Goal: Transaction & Acquisition: Purchase product/service

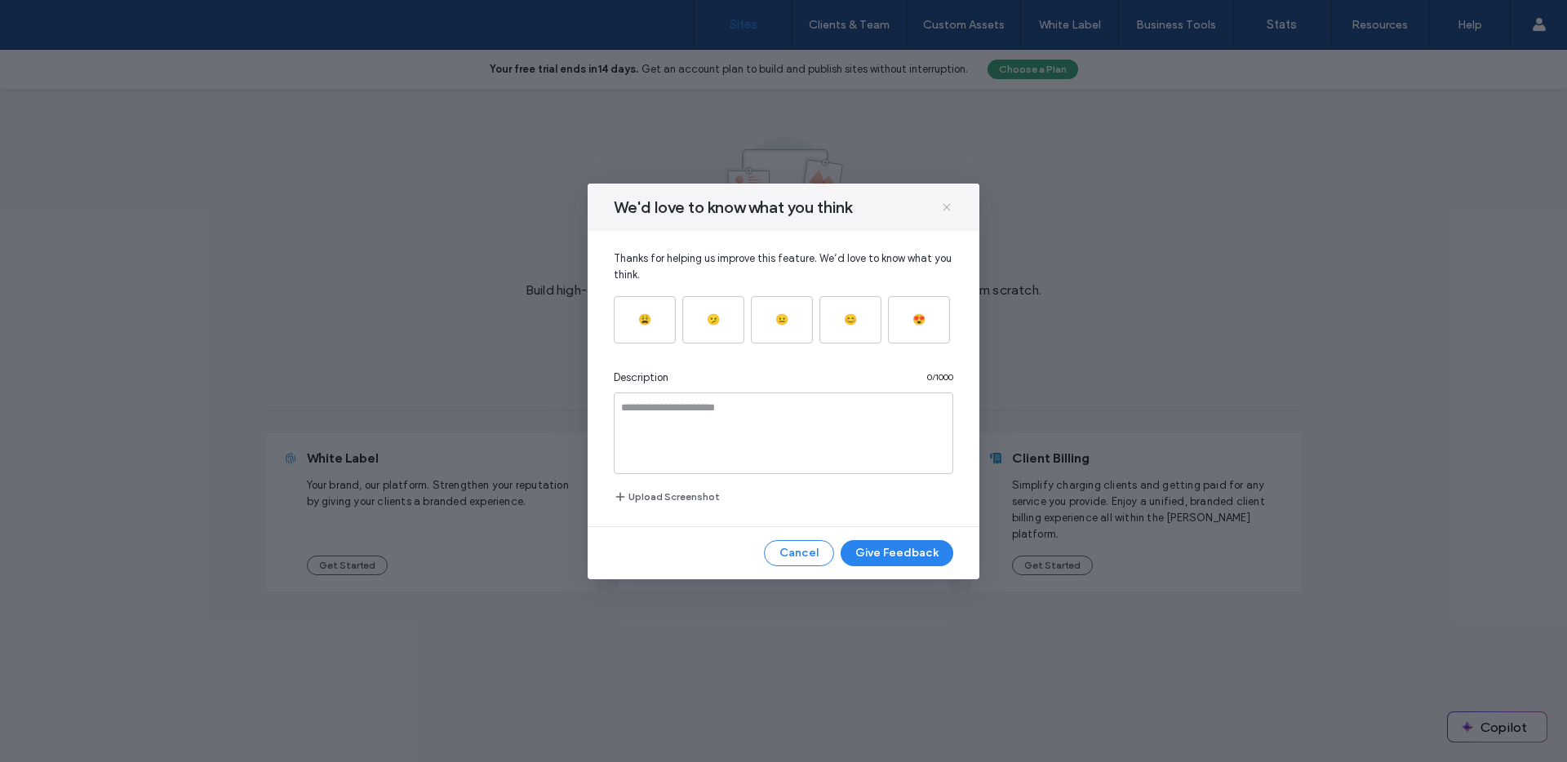
click at [953, 203] on icon at bounding box center [946, 207] width 13 height 13
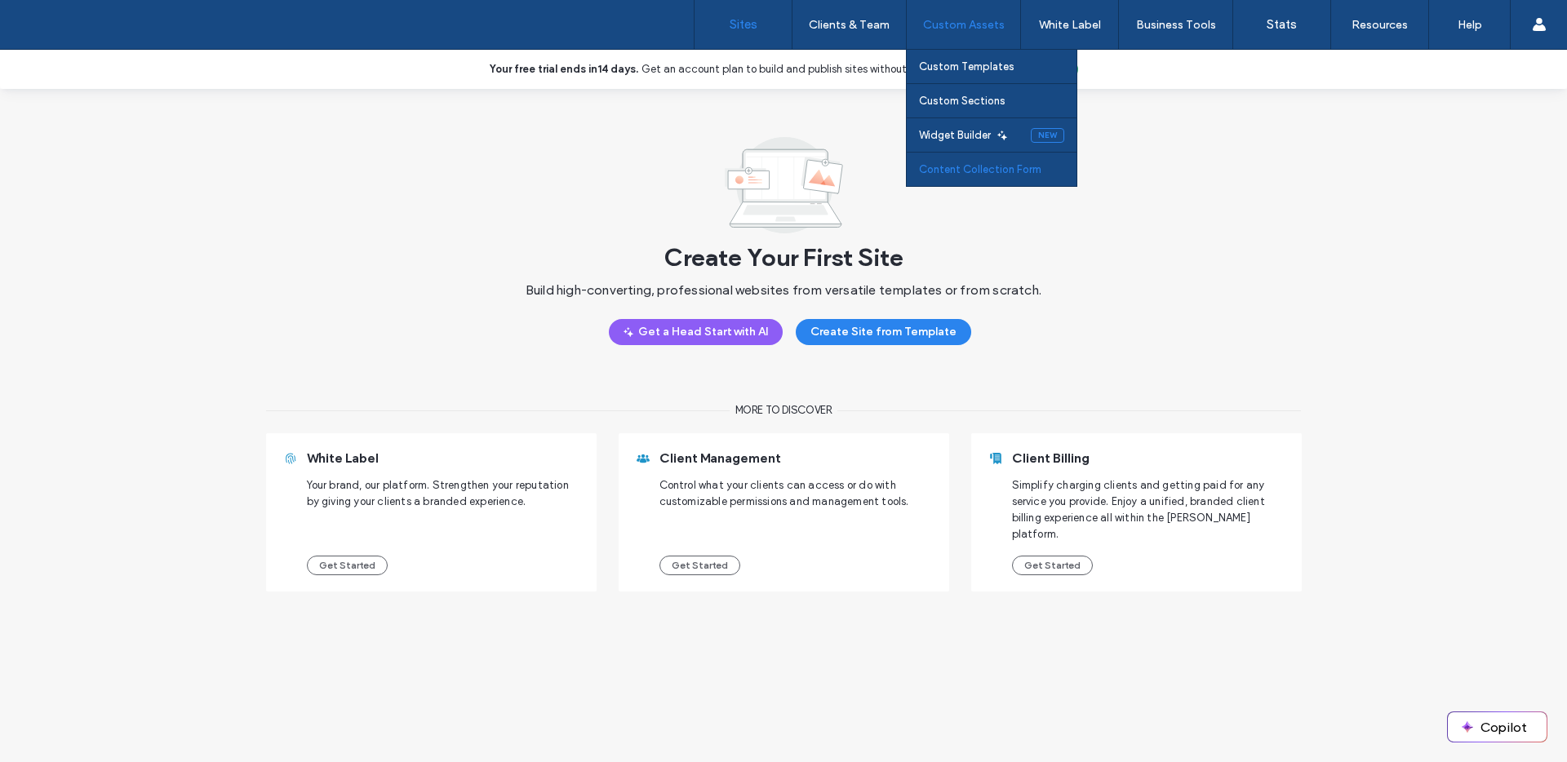
click at [998, 175] on label "Content Collection Form" at bounding box center [980, 169] width 122 height 12
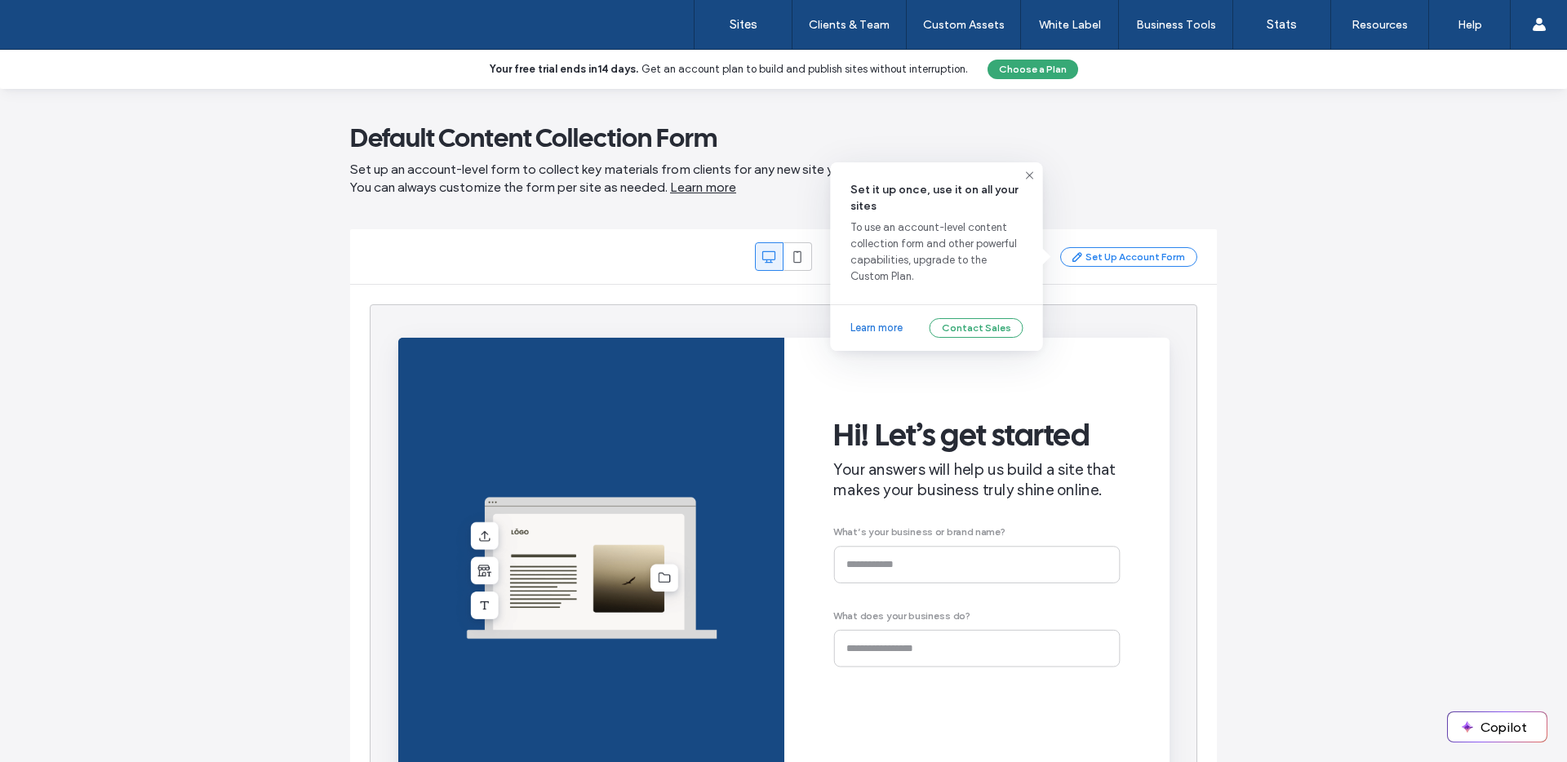
click at [1136, 256] on div "Set Up Account Form" at bounding box center [1128, 257] width 137 height 20
click at [893, 324] on link "Learn more" at bounding box center [877, 328] width 52 height 16
click at [1107, 250] on div "Set Up Account Form" at bounding box center [1128, 257] width 137 height 20
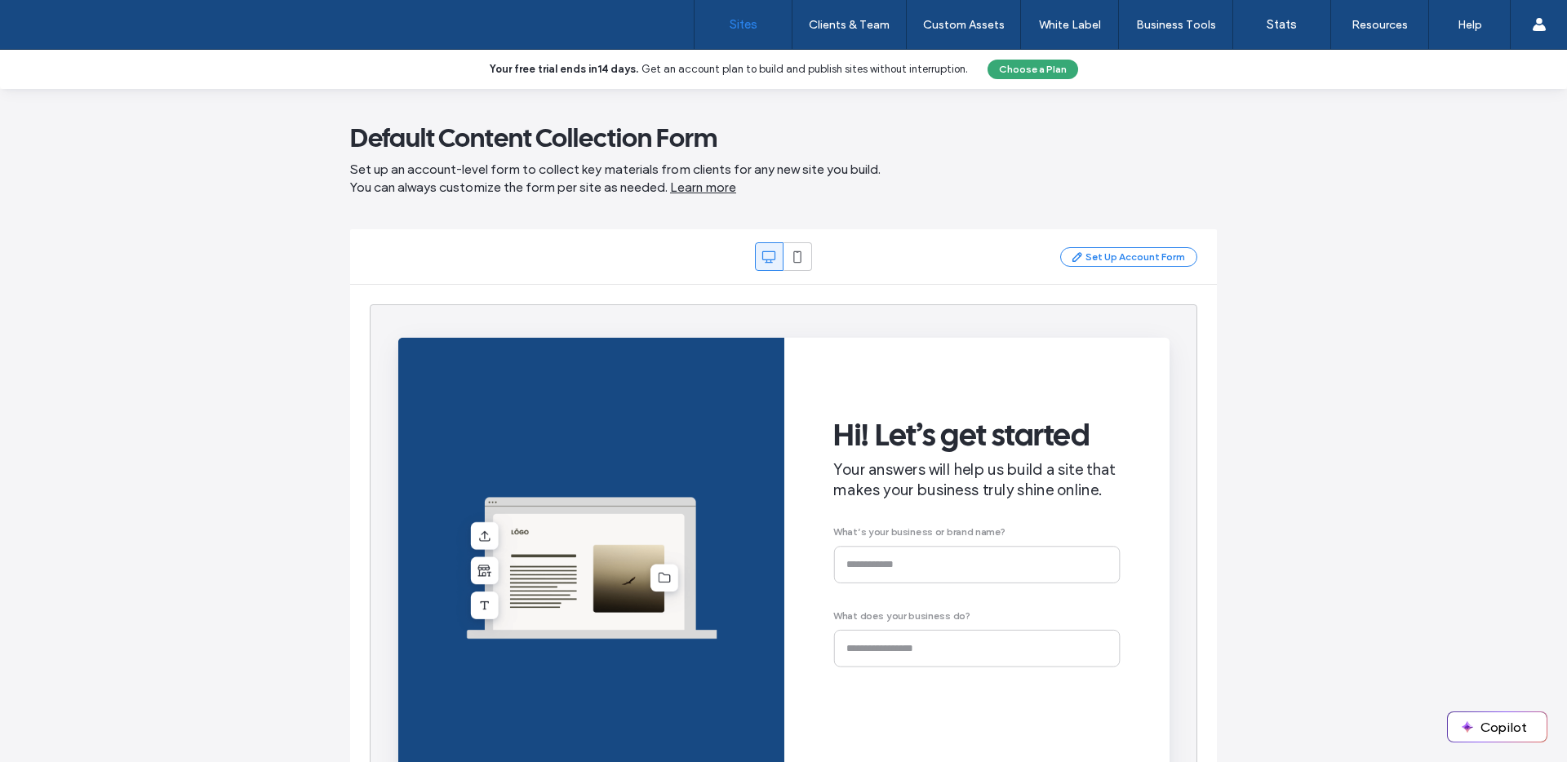
click at [744, 29] on label "Sites" at bounding box center [744, 24] width 28 height 15
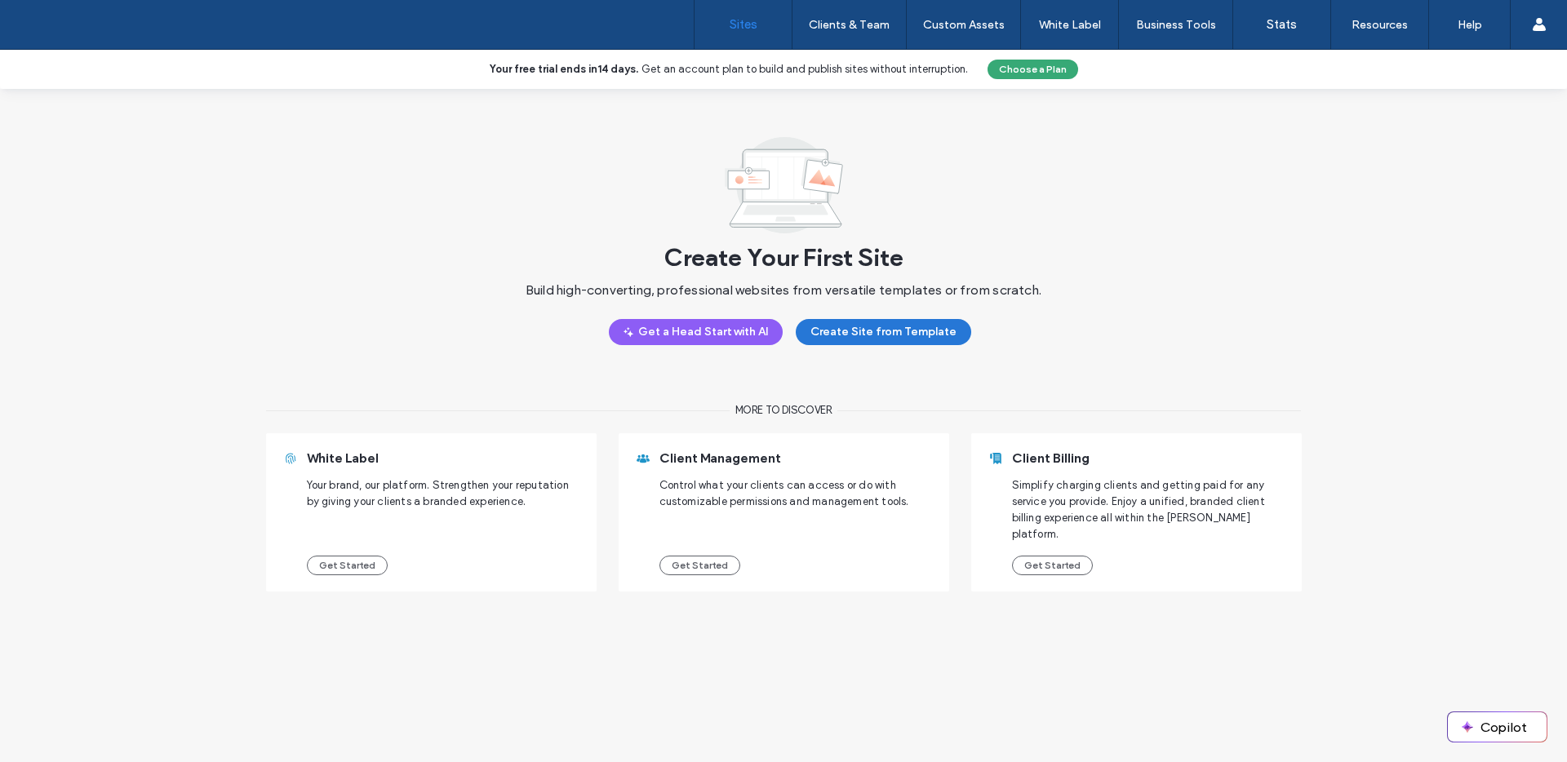
click at [909, 331] on button "Create Site from Template" at bounding box center [884, 332] width 176 height 26
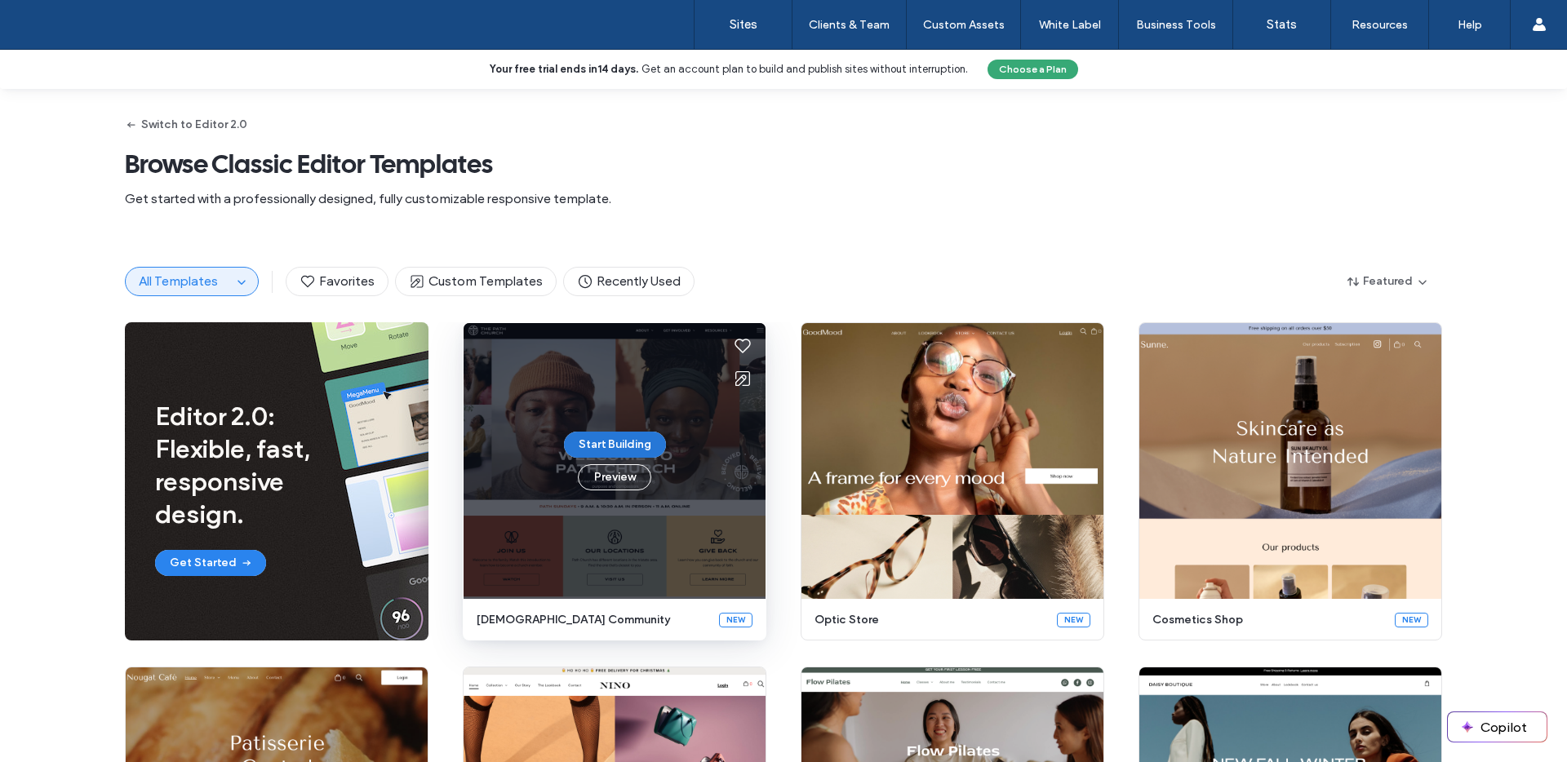
click at [635, 445] on button "Start Building" at bounding box center [615, 445] width 102 height 26
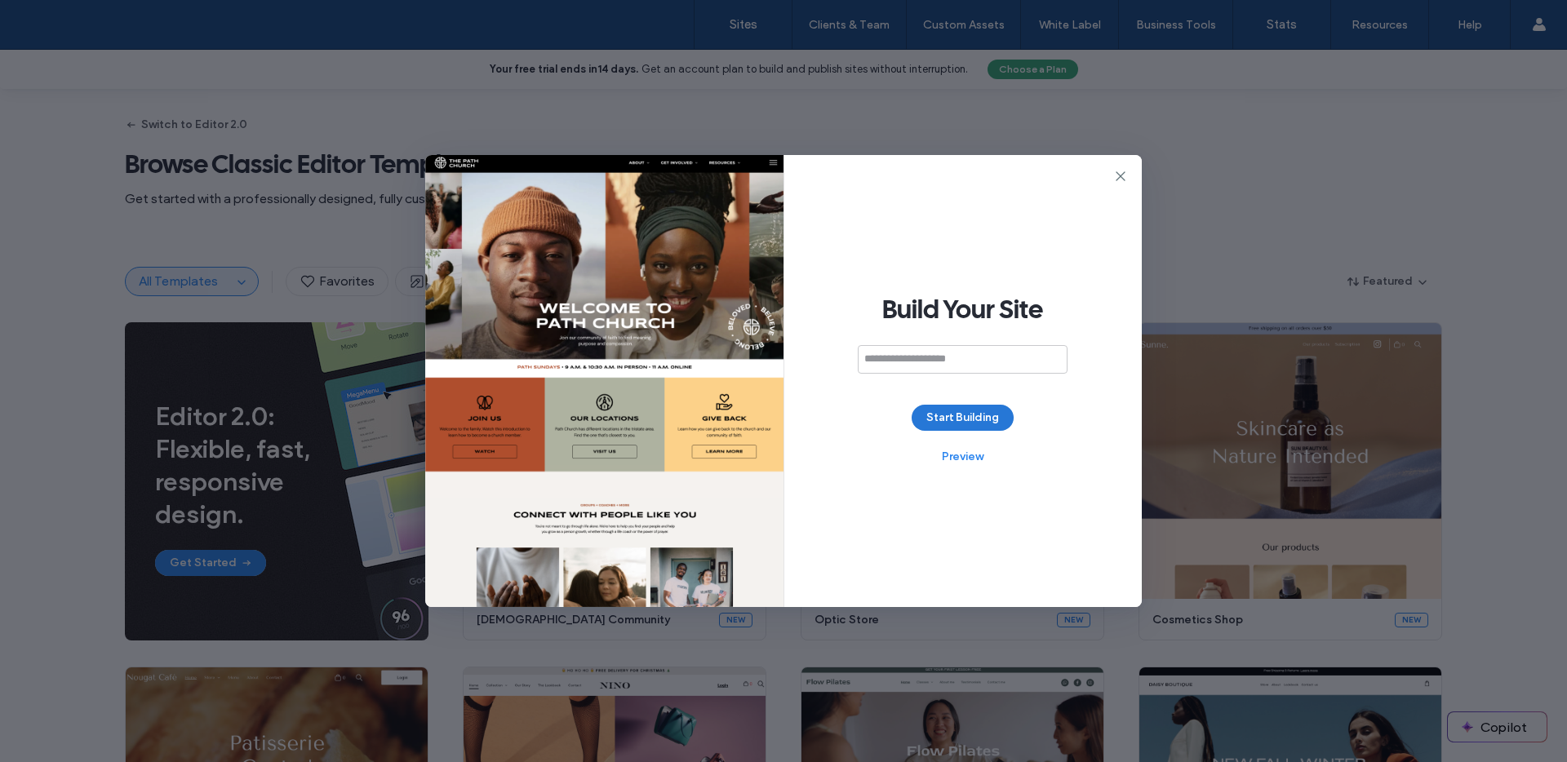
click at [944, 421] on button "Start Building" at bounding box center [963, 418] width 102 height 26
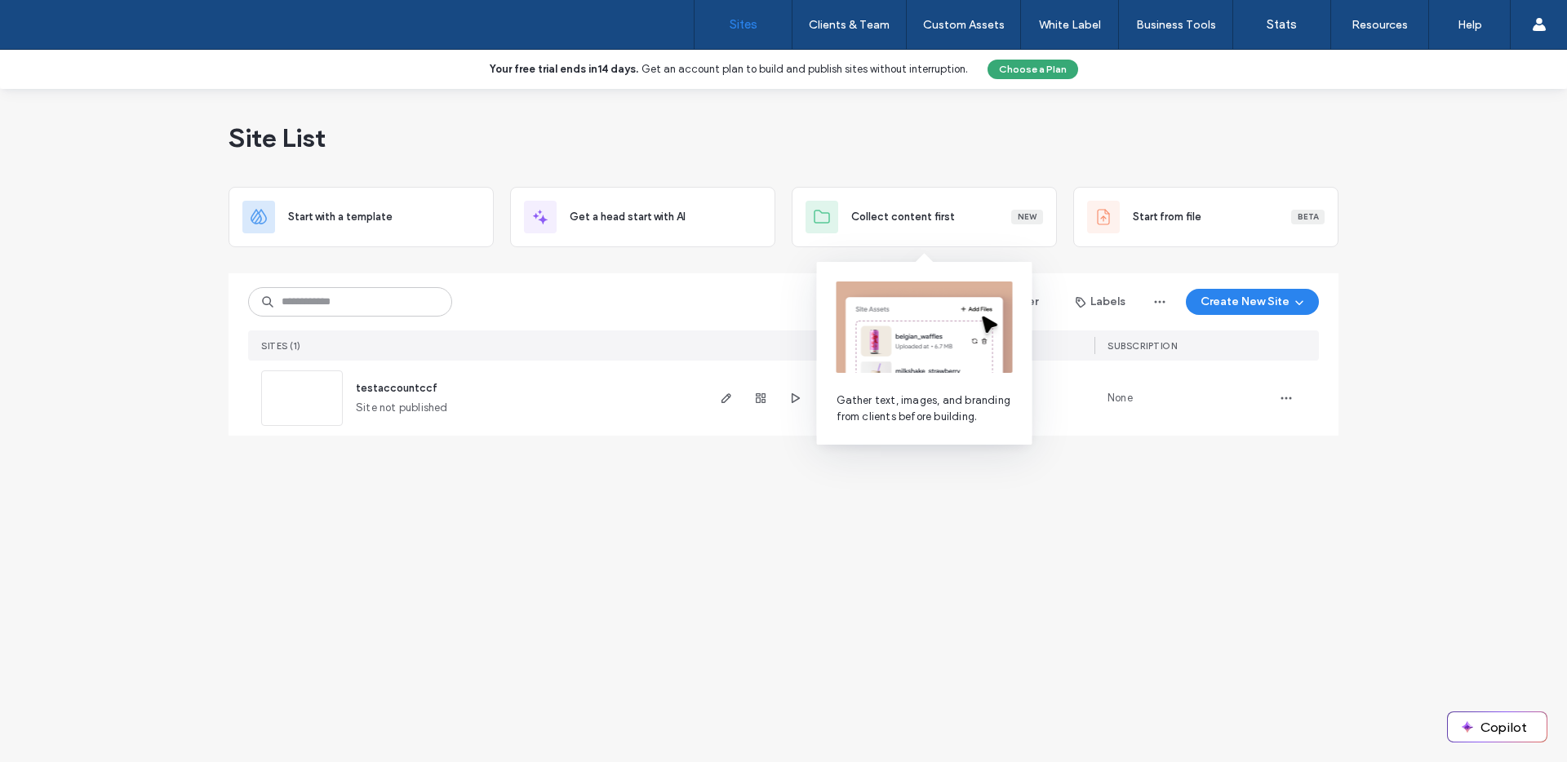
click at [962, 218] on div "Collect content first New" at bounding box center [947, 217] width 192 height 16
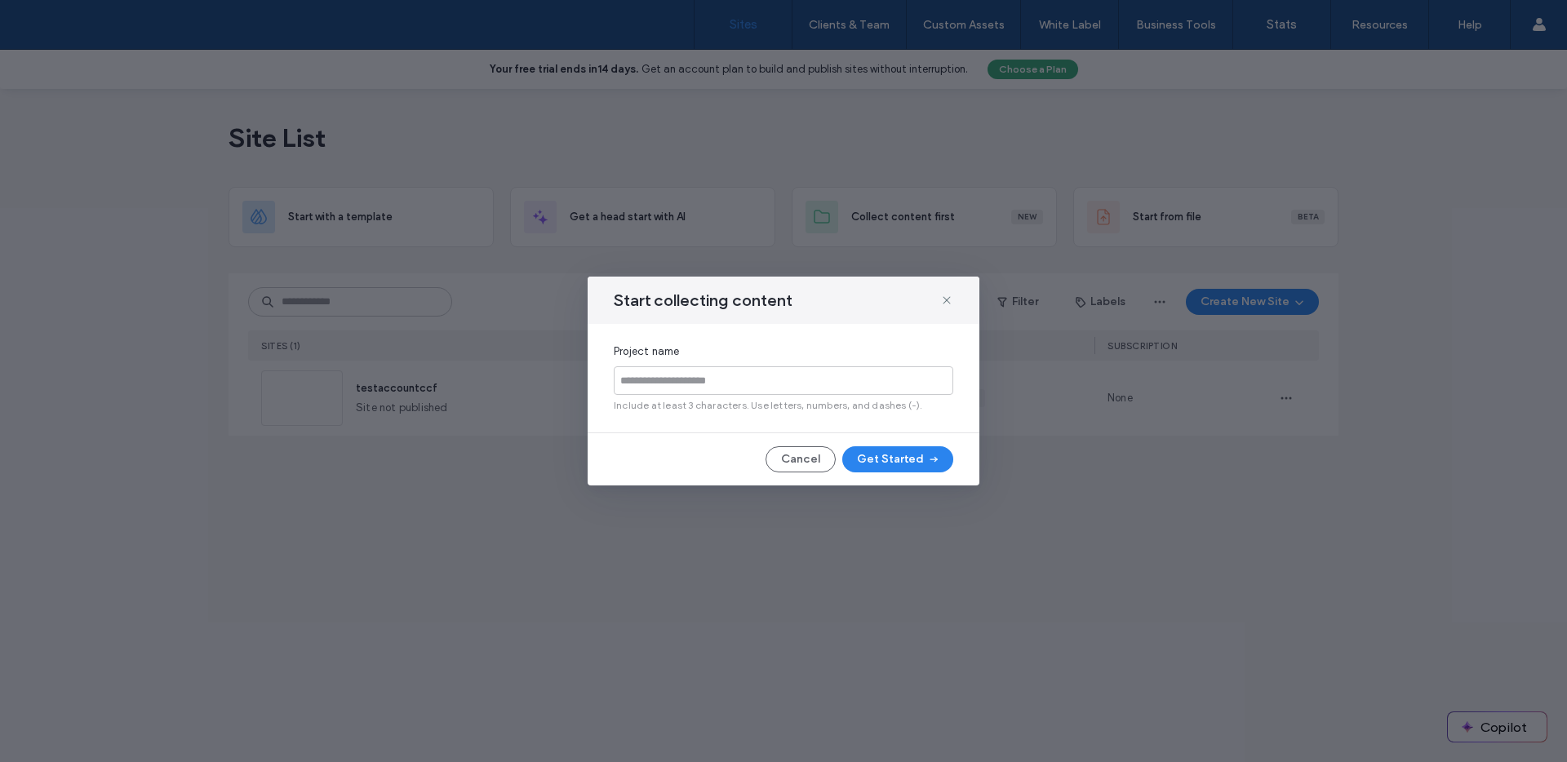
click at [721, 402] on span "Include at least 3 characters. Use letters, numbers, and dashes (-)." at bounding box center [784, 405] width 340 height 15
click at [731, 389] on input at bounding box center [784, 381] width 340 height 29
type input "********"
click at [891, 451] on button "Get Started" at bounding box center [897, 460] width 111 height 26
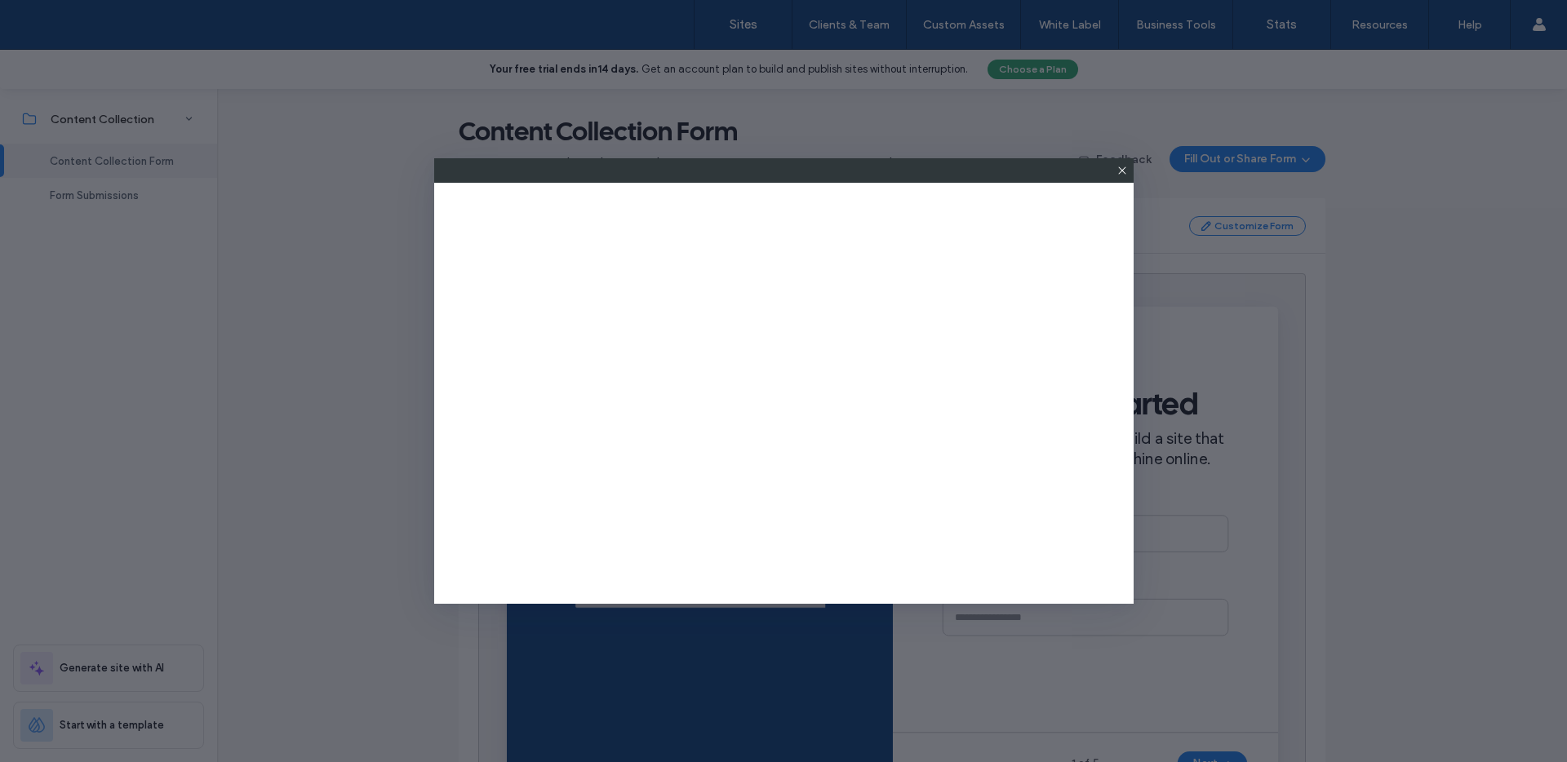
click at [1122, 174] on icon at bounding box center [1122, 170] width 13 height 13
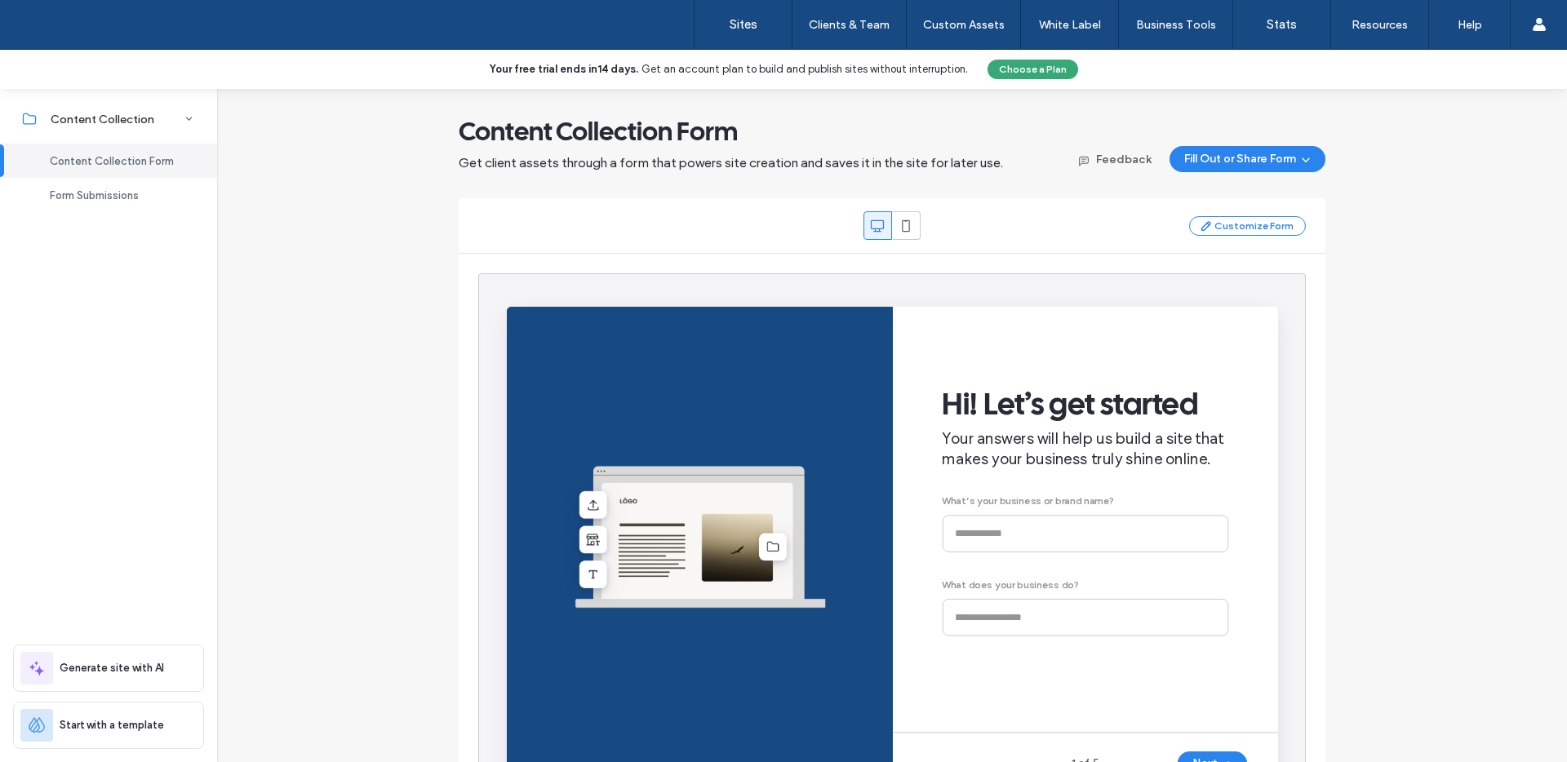
click at [1217, 237] on div "Customize Form" at bounding box center [892, 225] width 828 height 29
click at [1219, 229] on button "Customize Form" at bounding box center [1247, 226] width 117 height 20
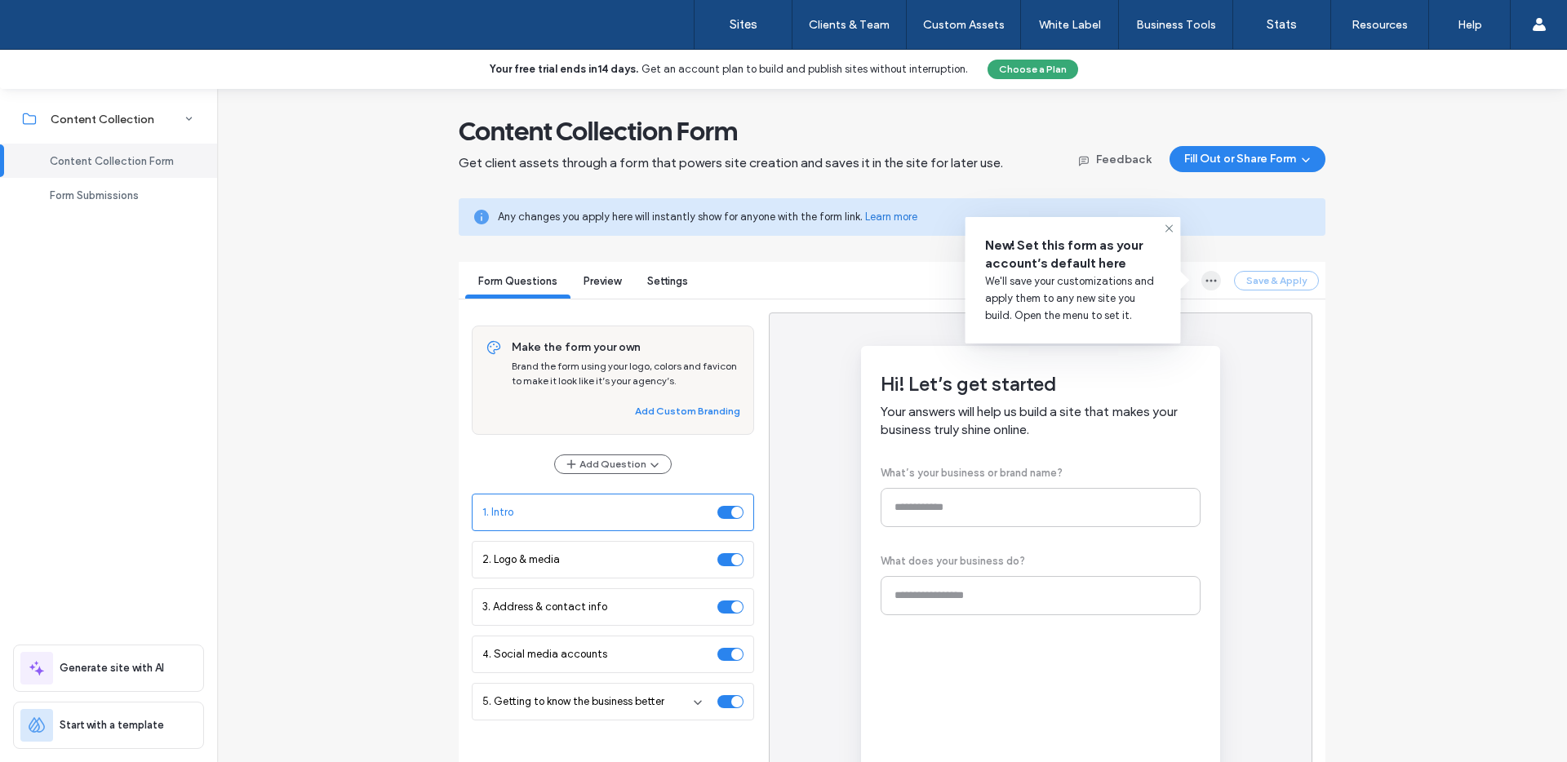
click at [1207, 281] on use "button" at bounding box center [1212, 280] width 11 height 2
click at [1170, 229] on use at bounding box center [1169, 227] width 7 height 7
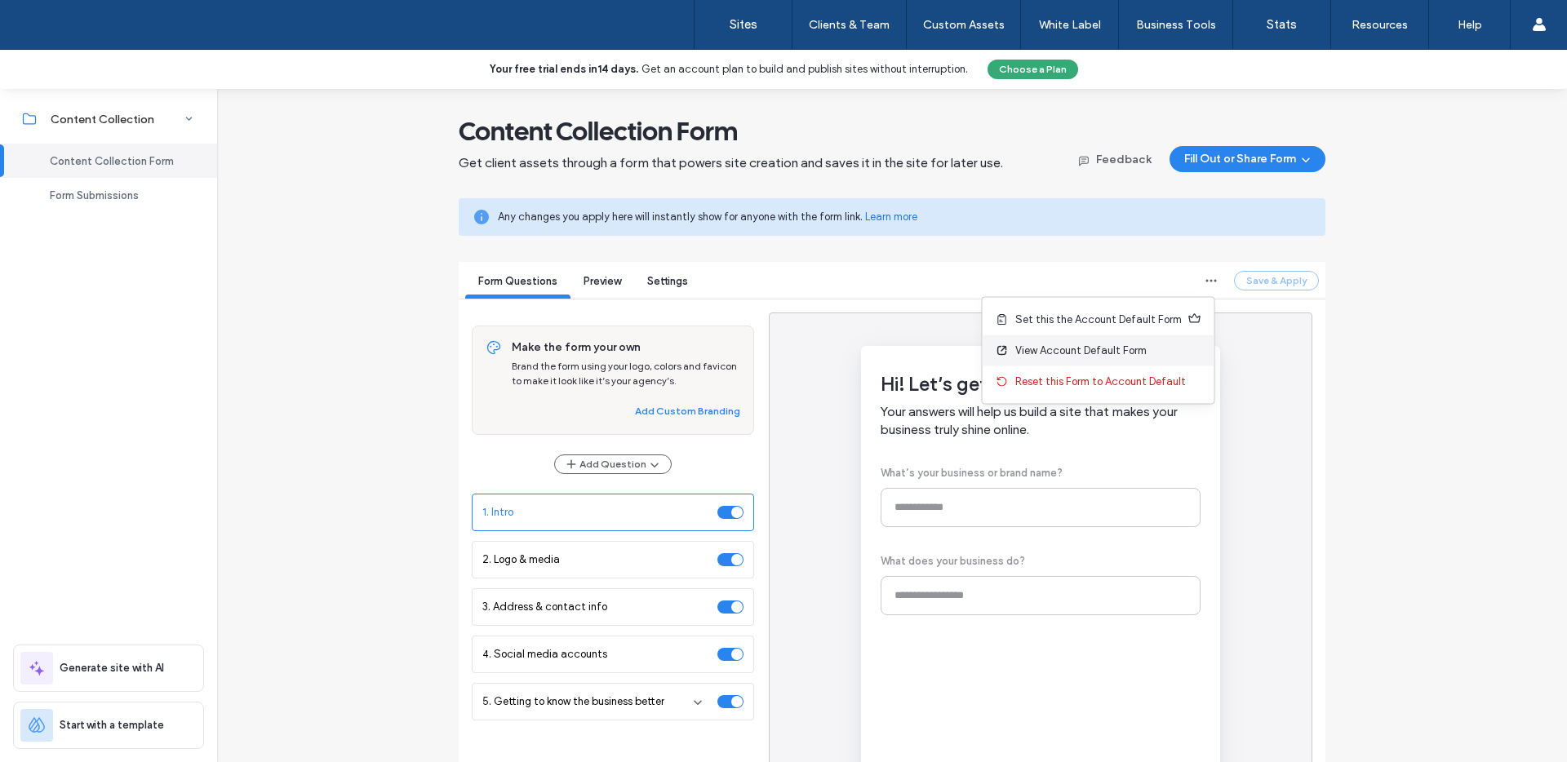
click at [1054, 353] on span "View Account Default Form" at bounding box center [1081, 351] width 131 height 16
click at [700, 417] on button "Add Custom Branding" at bounding box center [687, 412] width 105 height 20
click at [1215, 282] on div "Save & Apply" at bounding box center [1106, 281] width 425 height 20
click at [1205, 282] on icon "button" at bounding box center [1211, 280] width 13 height 13
click at [575, 166] on span "Get client assets through a form that powers site creation and saves it in the …" at bounding box center [731, 163] width 545 height 18
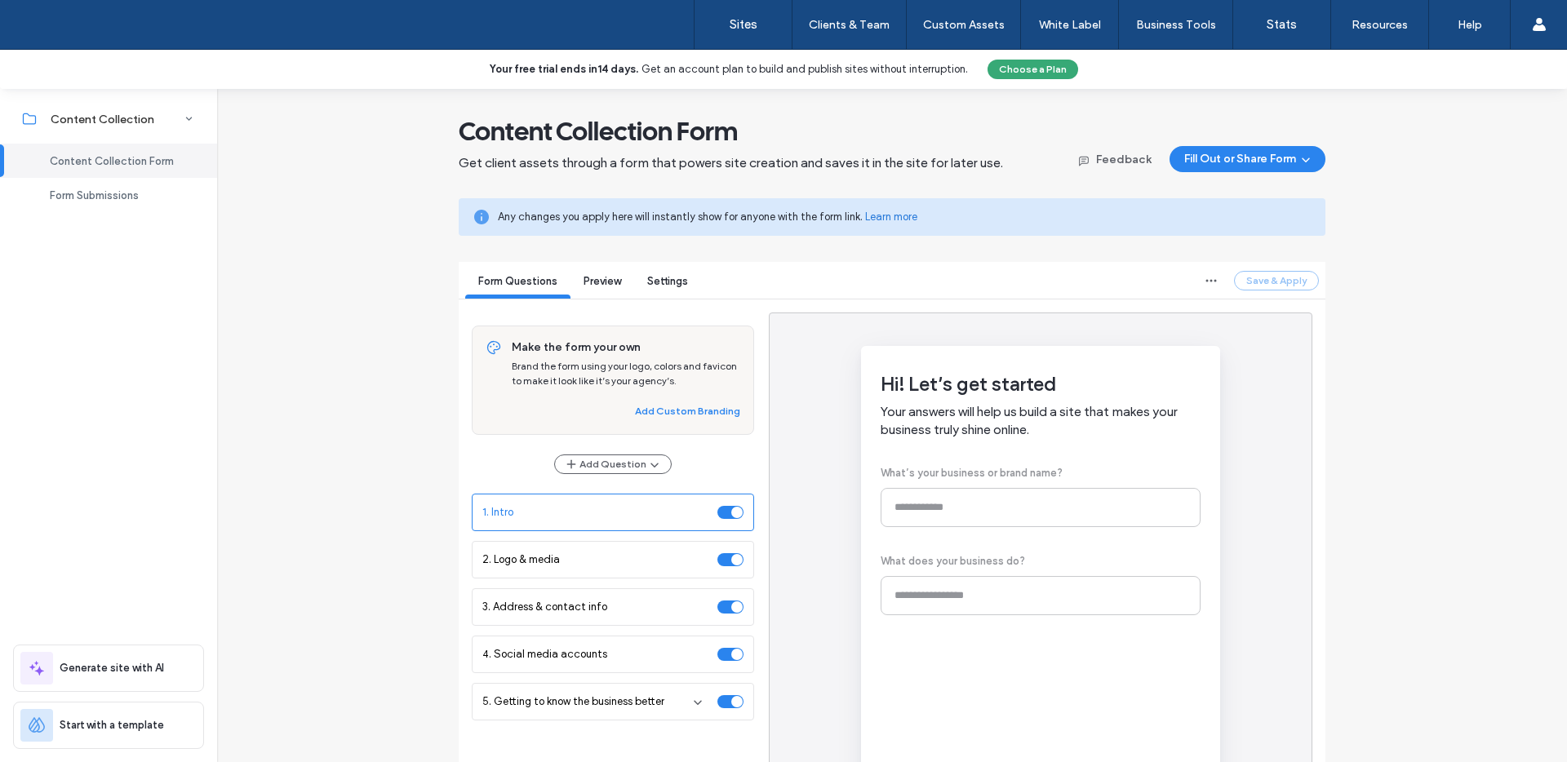
click at [567, 179] on div "Content Collection Form Get client assets through a form that powers site creat…" at bounding box center [892, 517] width 906 height 805
click at [1029, 71] on button "Choose a Plan" at bounding box center [1033, 70] width 91 height 20
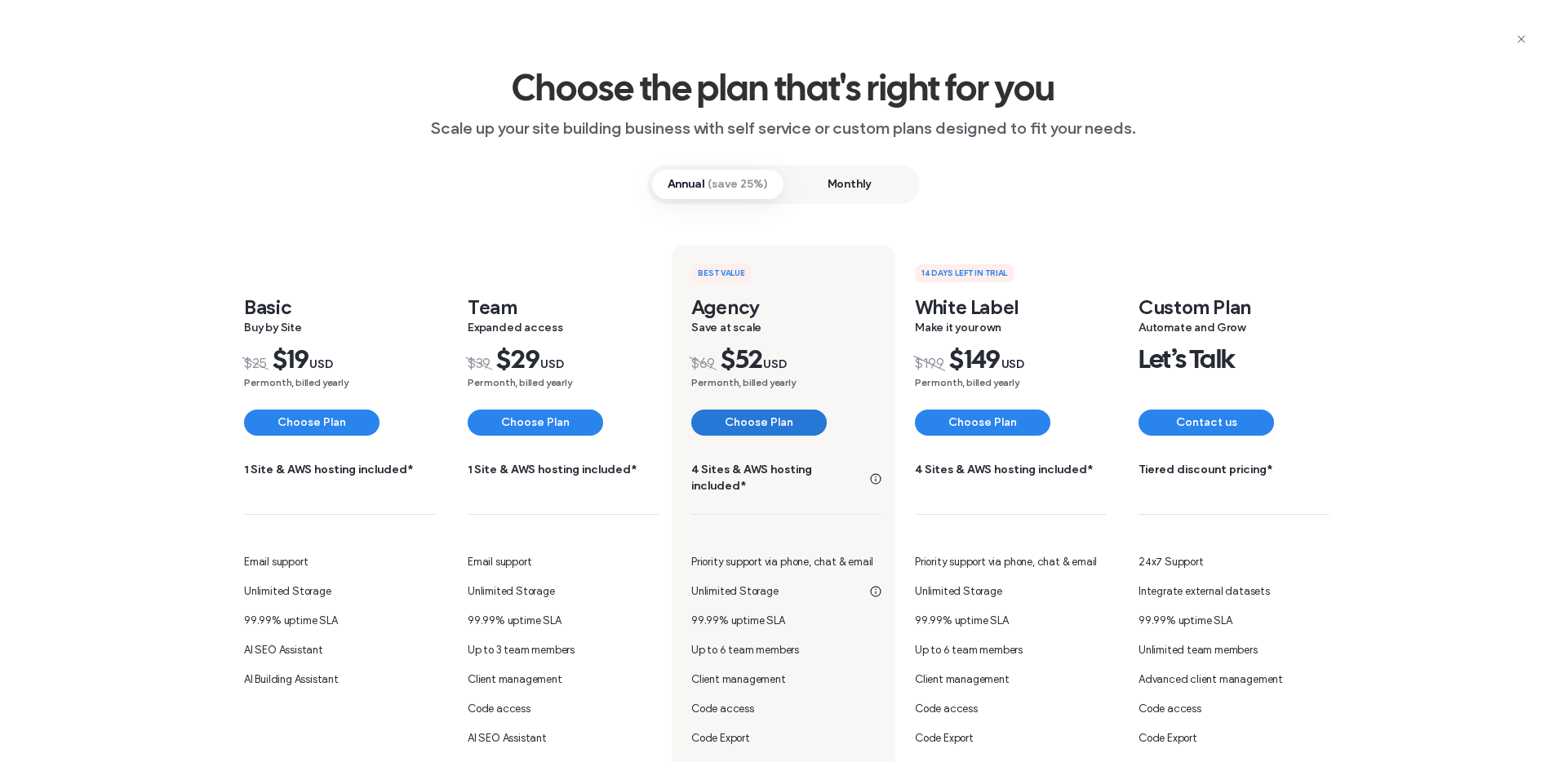
click at [794, 427] on button "Choose Plan" at bounding box center [759, 423] width 136 height 26
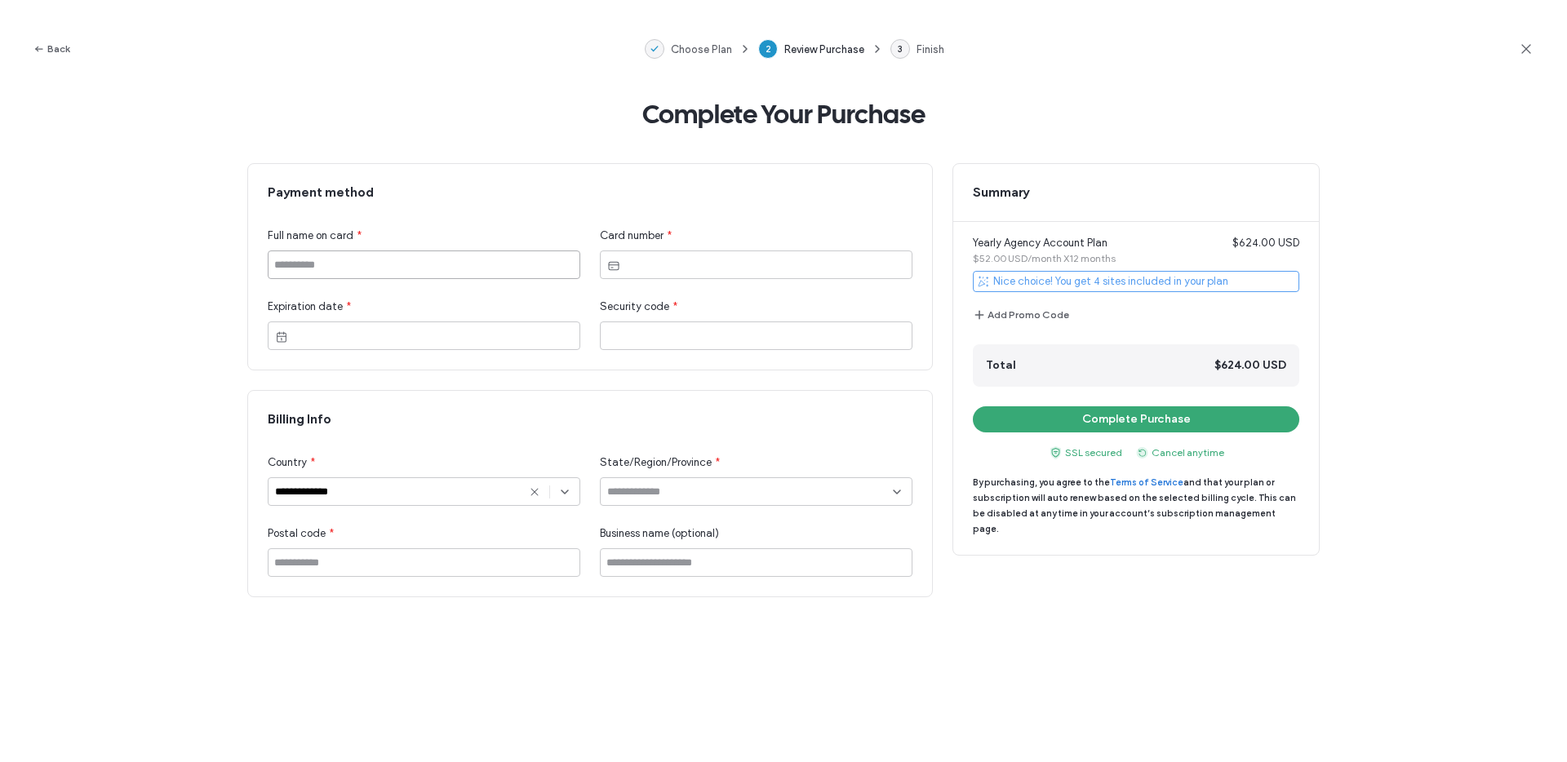
click at [444, 257] on input at bounding box center [424, 265] width 313 height 29
type input "******"
click at [408, 345] on div at bounding box center [424, 336] width 313 height 29
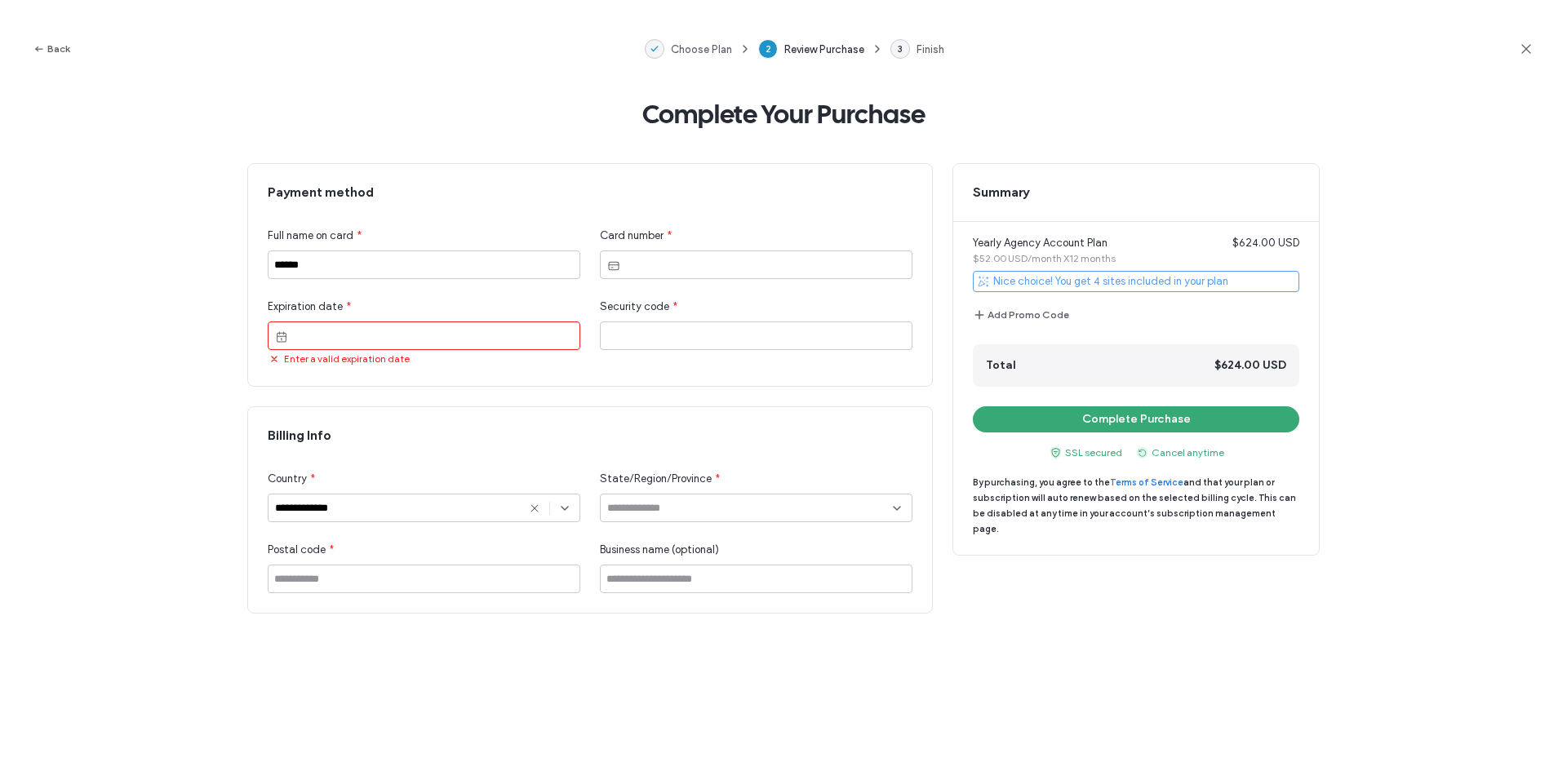
click at [342, 363] on span "Enter a valid expiration date" at bounding box center [347, 359] width 126 height 15
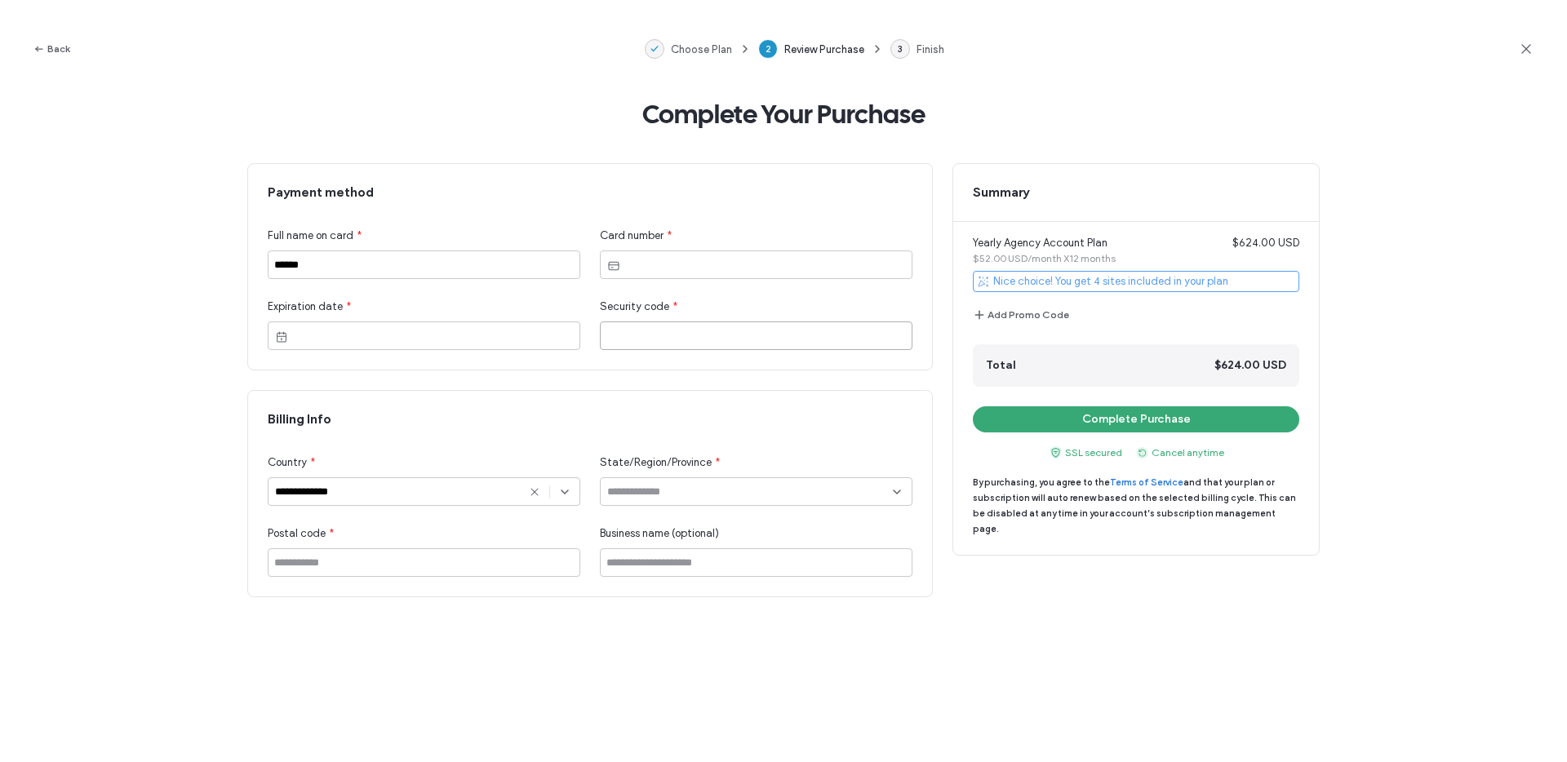
click at [376, 488] on input "**********" at bounding box center [404, 492] width 259 height 13
click at [376, 489] on input "**********" at bounding box center [404, 492] width 259 height 13
click at [533, 494] on icon at bounding box center [534, 492] width 13 height 13
click at [501, 492] on input at bounding box center [418, 492] width 286 height 13
click at [423, 519] on div "Israel" at bounding box center [424, 520] width 311 height 29
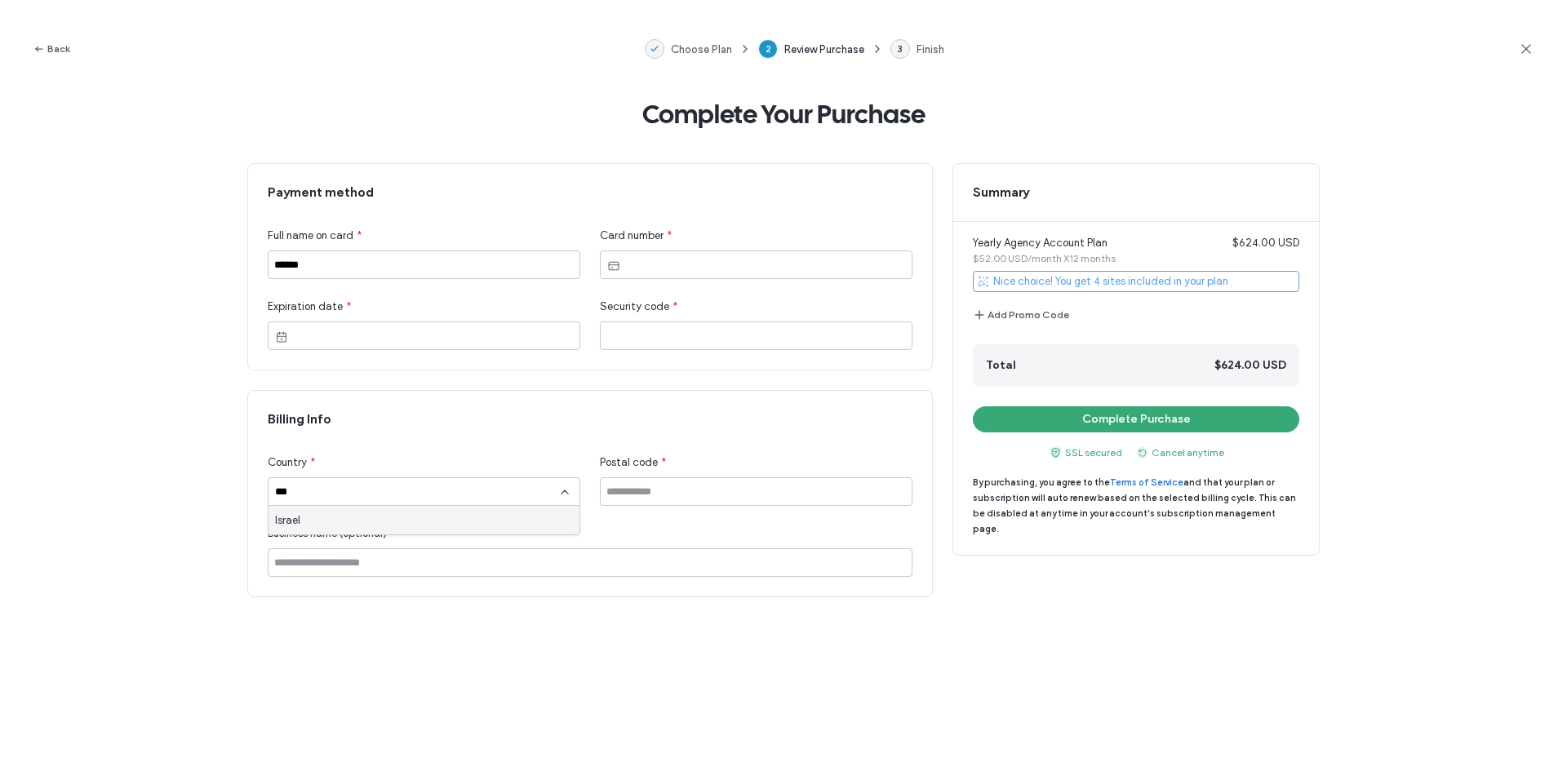
type input "******"
click at [683, 482] on input at bounding box center [756, 492] width 313 height 29
type input "********"
click at [413, 580] on div "Billing Info Country * ****** Postal code * ******** Business name (optional)" at bounding box center [590, 494] width 684 height 206
click at [416, 571] on input at bounding box center [590, 563] width 645 height 29
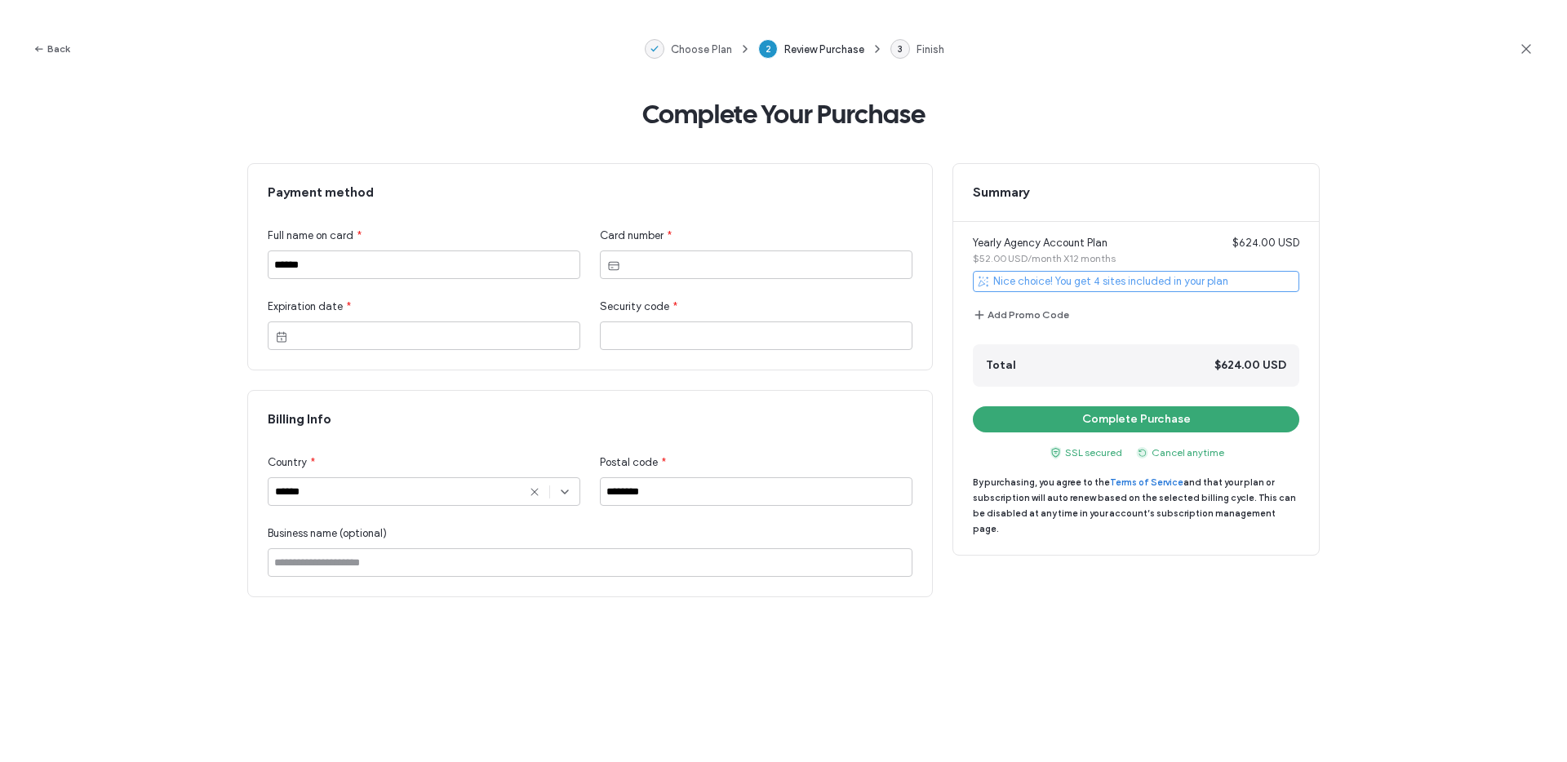
click at [513, 639] on div "Complete Your Purchase Payment method Full name on card * ****** Card number * …" at bounding box center [783, 430] width 1567 height 665
click at [1121, 422] on button "Complete Purchase" at bounding box center [1136, 420] width 327 height 26
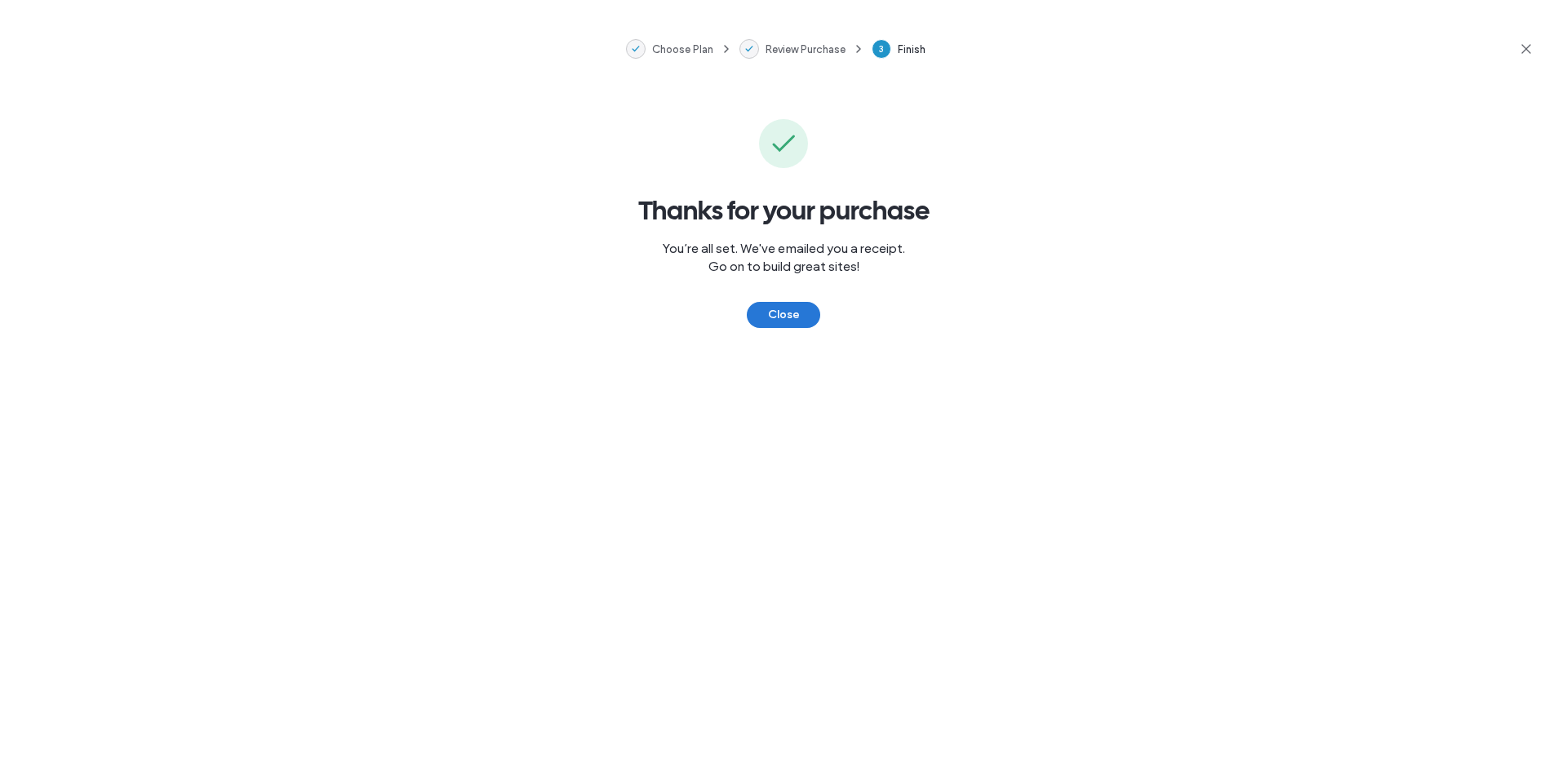
click at [802, 314] on button "Close" at bounding box center [783, 315] width 73 height 26
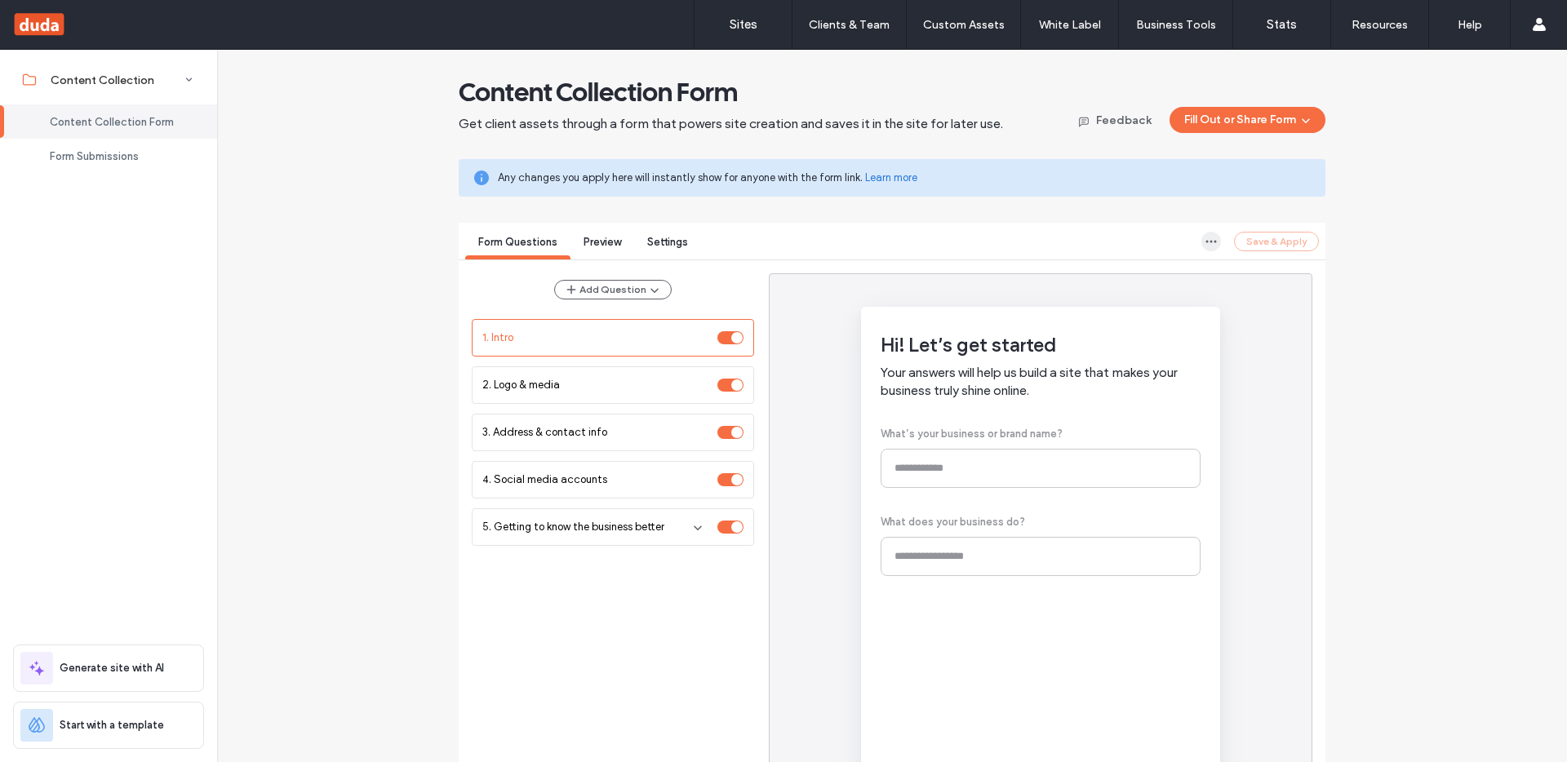
click at [1207, 240] on use "button" at bounding box center [1212, 241] width 11 height 2
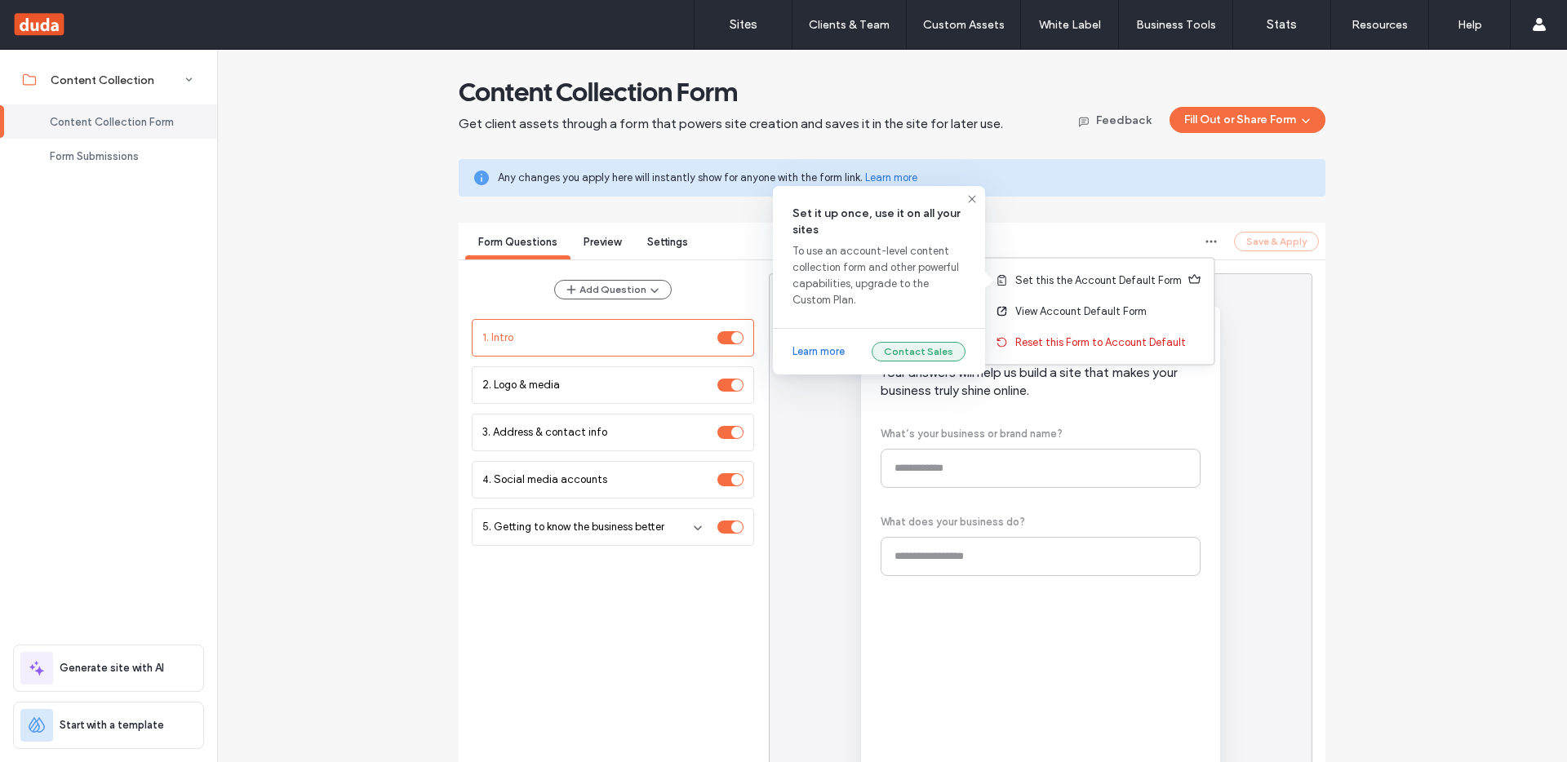
click at [922, 348] on button "Contact Sales" at bounding box center [919, 352] width 94 height 20
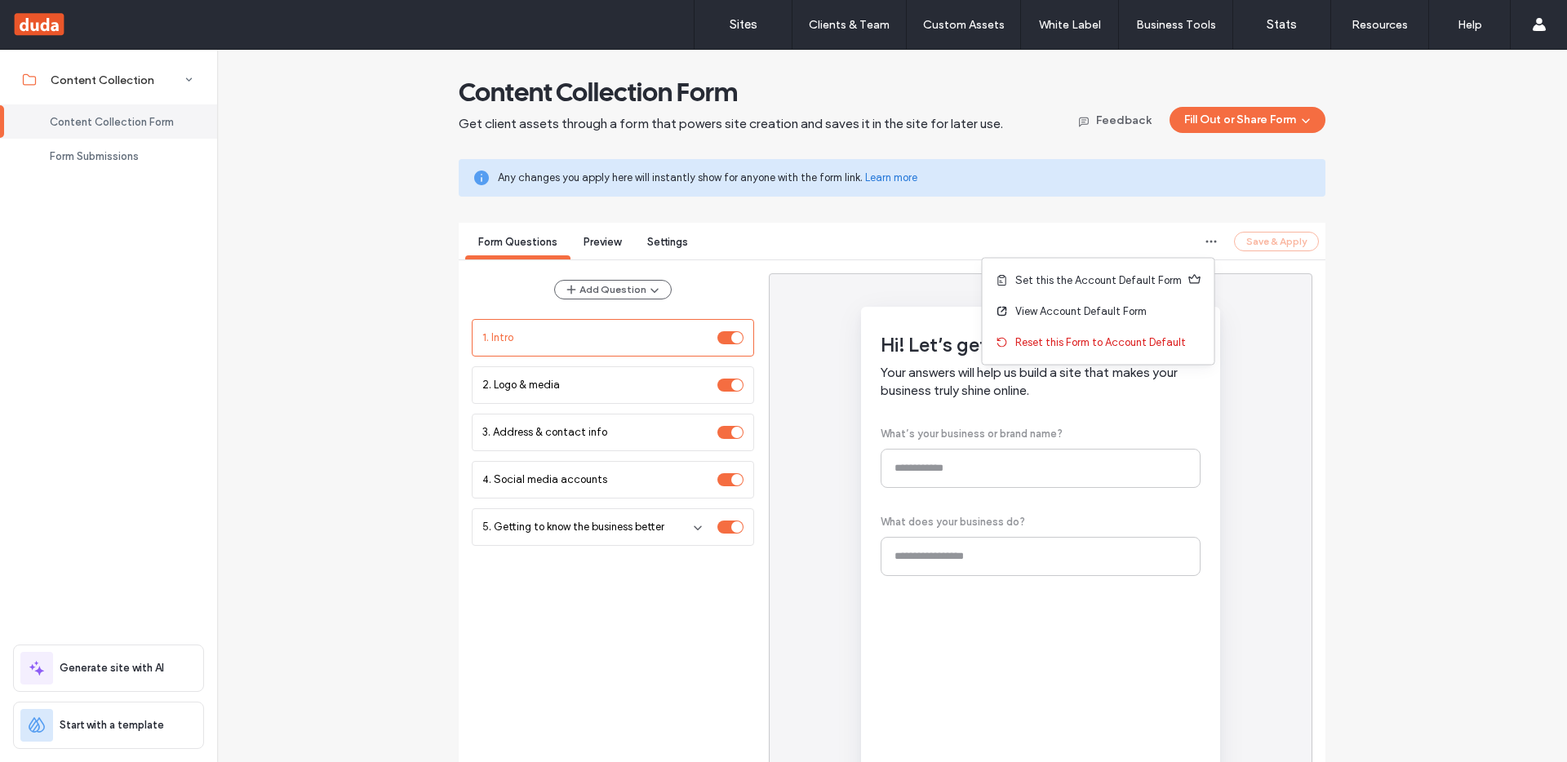
click at [1044, 224] on div "Form Questions Preview Settings Save & Apply" at bounding box center [892, 242] width 867 height 38
click at [1205, 244] on icon "button" at bounding box center [1211, 241] width 13 height 13
click at [1128, 312] on span "View Account Default Form" at bounding box center [1081, 312] width 131 height 16
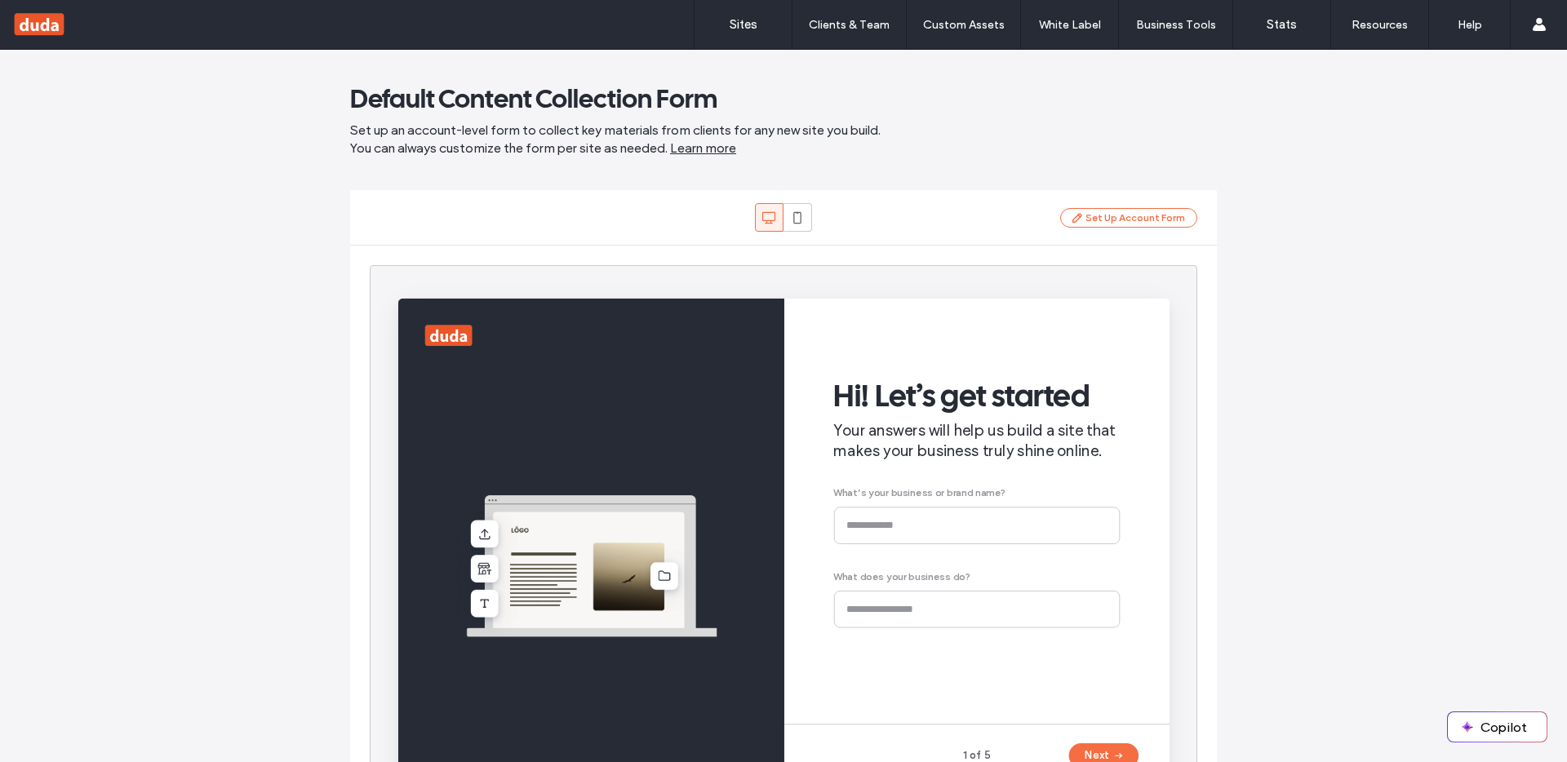
click at [1129, 143] on span "Set up an account-level form to collect key materials from clients for any new …" at bounding box center [783, 140] width 867 height 36
